Goal: Transaction & Acquisition: Purchase product/service

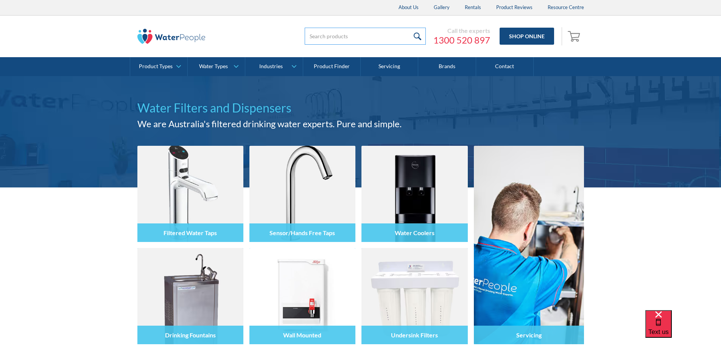
click at [367, 34] on input "search" at bounding box center [365, 36] width 121 height 17
type input "996912"
click at [409, 28] on input "submit" at bounding box center [417, 36] width 16 height 17
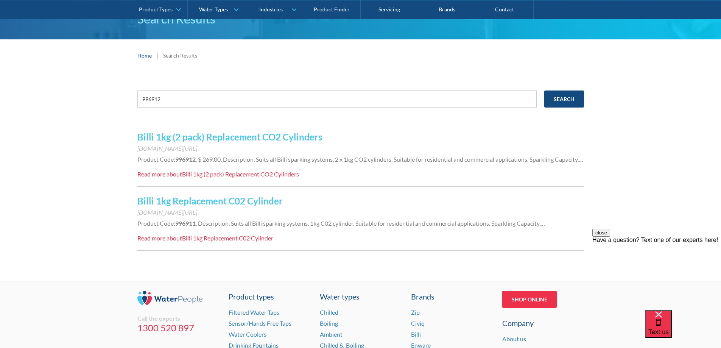
scroll to position [76, 0]
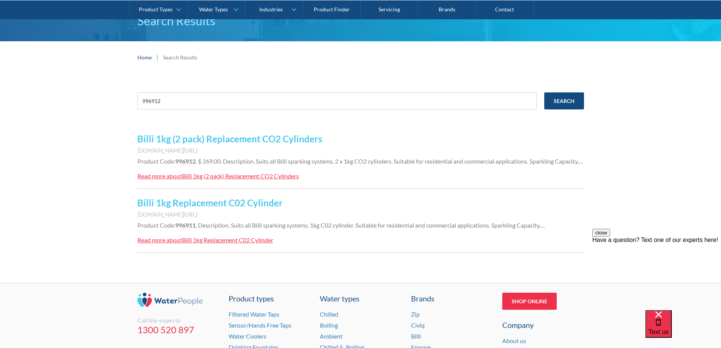
click at [294, 138] on link "Billi 1kg (2 pack) Replacement CO2 Cylinders" at bounding box center [229, 138] width 185 height 11
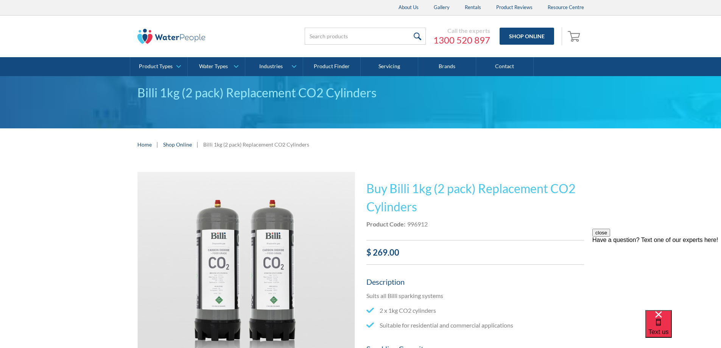
click at [179, 145] on link "Shop Online" at bounding box center [177, 144] width 29 height 8
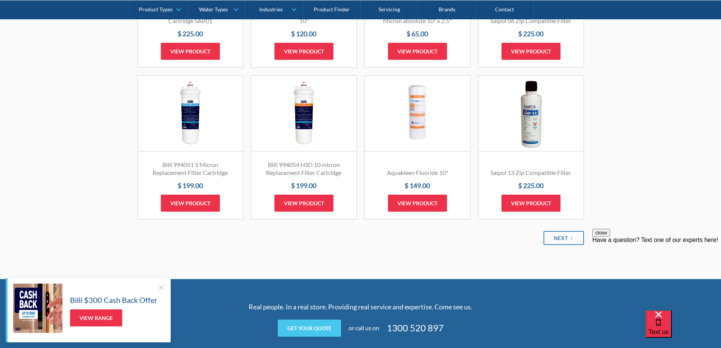
scroll to position [908, 0]
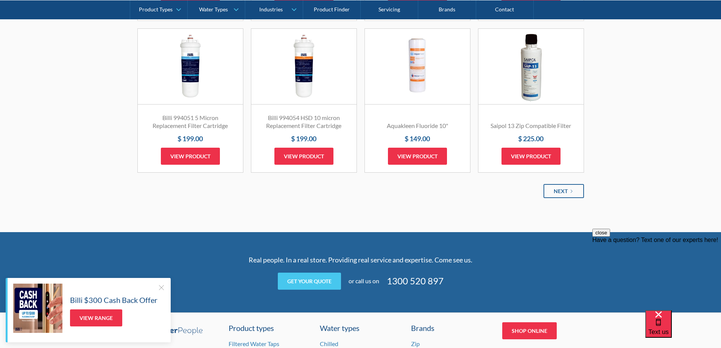
click at [559, 188] on div "Next" at bounding box center [560, 191] width 14 height 8
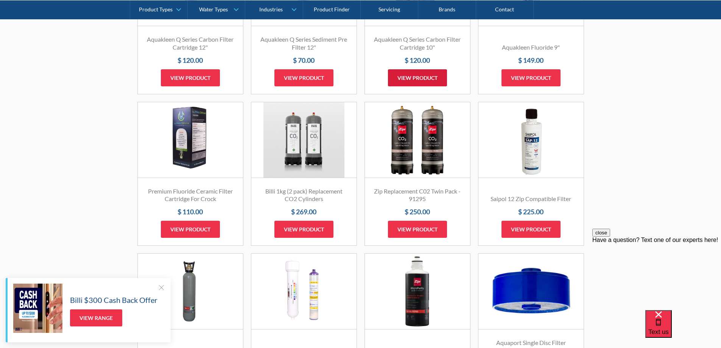
scroll to position [719, 0]
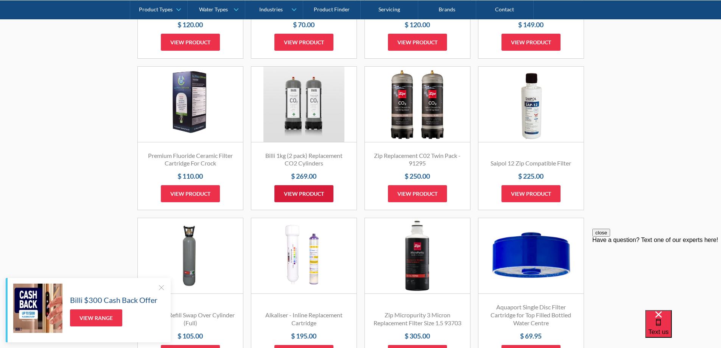
click at [316, 192] on link "View product" at bounding box center [303, 193] width 59 height 17
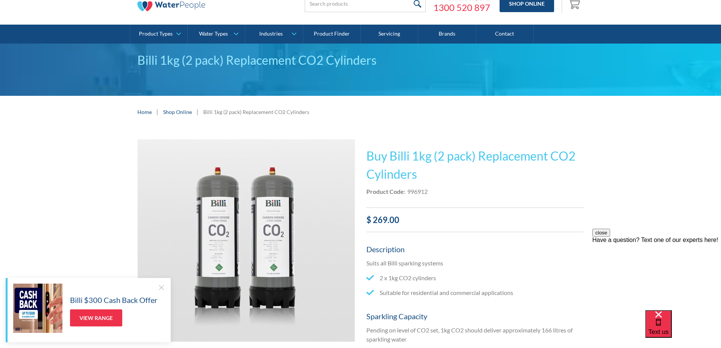
scroll to position [76, 0]
